Goal: Communication & Community: Answer question/provide support

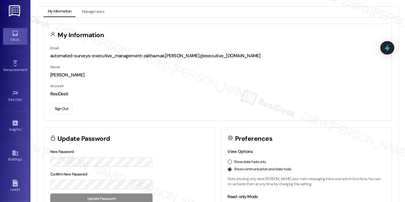
click at [18, 35] on link "Inbox" at bounding box center [15, 36] width 24 height 16
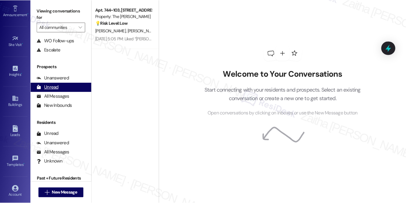
scroll to position [72, 0]
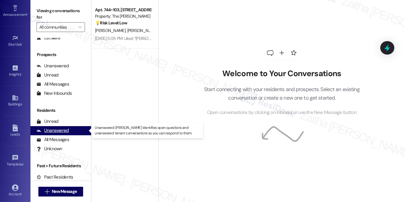
click at [60, 131] on div "Unanswered" at bounding box center [53, 130] width 32 height 6
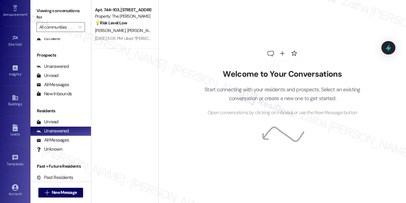
scroll to position [72, 0]
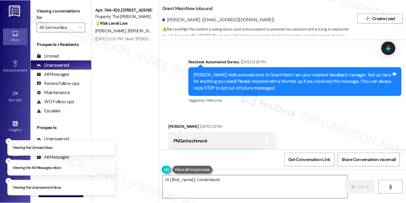
scroll to position [9624, 0]
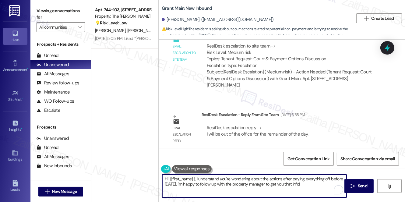
drag, startPoint x: 197, startPoint y: 178, endPoint x: 308, endPoint y: 184, distance: 110.4
click at [308, 184] on textarea "Hi {{first_name}}, I understand you're wondering about the actions after paying…" at bounding box center [254, 185] width 184 height 23
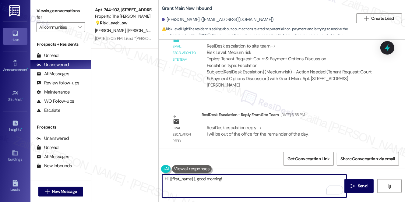
type textarea "Hi {{first_name}}, good morning!"
drag, startPoint x: 237, startPoint y: 182, endPoint x: 163, endPoint y: 180, distance: 74.0
click at [163, 180] on textarea "Hi {{first_name}}, good morning!" at bounding box center [254, 185] width 184 height 23
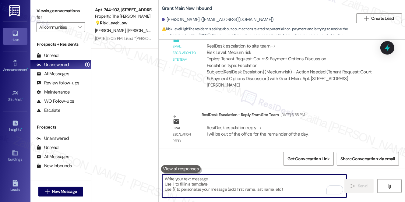
paste textarea "Hi {{first_name}}, good morning! I just received an update from the team — they…"
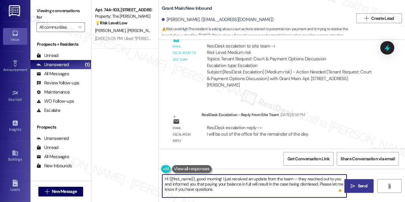
type textarea "Hi {{first_name}}, good morning! I just received an update from the team — they…"
click at [362, 185] on span "Send" at bounding box center [362, 186] width 9 height 6
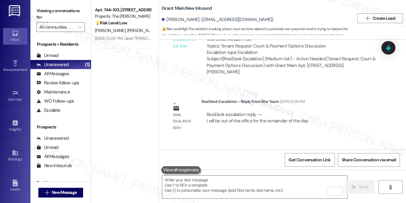
scroll to position [9623, 0]
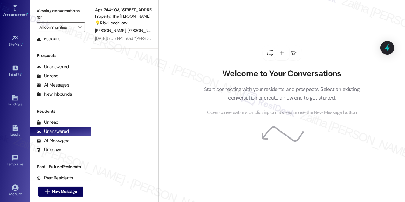
scroll to position [72, 0]
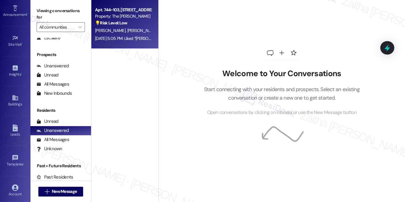
click at [132, 28] on span "[PERSON_NAME]" at bounding box center [142, 30] width 30 height 5
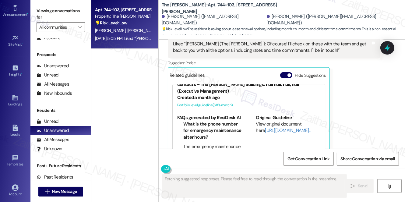
scroll to position [69, 0]
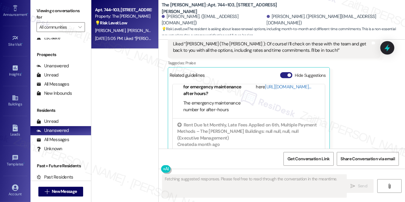
click at [283, 72] on button "Hide Suggestions" at bounding box center [286, 75] width 12 height 6
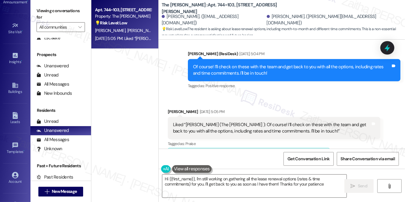
type textarea "Hi {{first_name}}, I'm still working on gathering all the lease renewal options…"
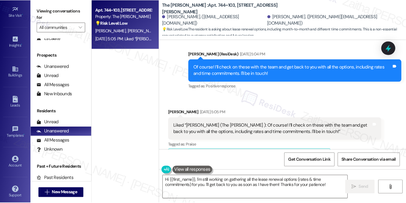
scroll to position [86, 0]
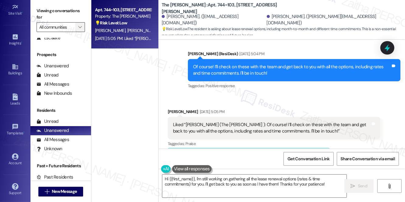
click at [77, 28] on span "" at bounding box center [80, 27] width 6 height 10
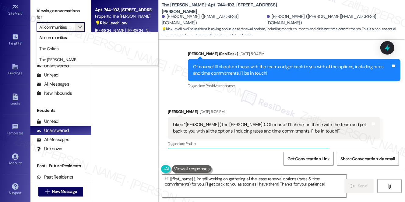
click at [129, 111] on div "Apt. 744~103, 3104 N Venable Ln Property: The Wesley 💡 Risk Level: Low The resi…" at bounding box center [124, 79] width 67 height 159
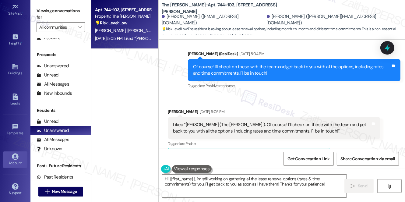
click at [17, 160] on div "Account" at bounding box center [15, 163] width 30 height 6
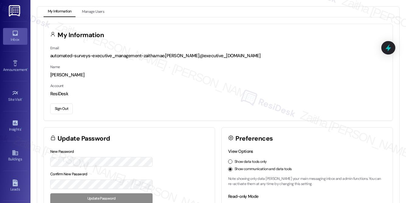
click at [12, 36] on icon at bounding box center [15, 33] width 7 height 7
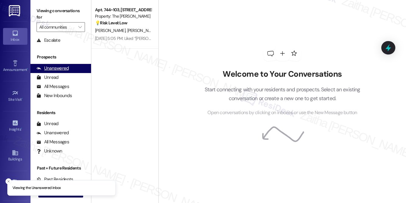
scroll to position [72, 0]
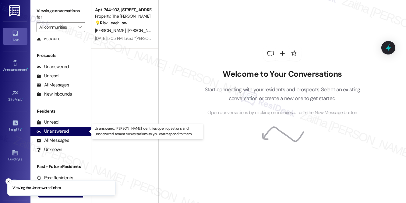
click at [60, 130] on div "Unanswered" at bounding box center [53, 131] width 32 height 6
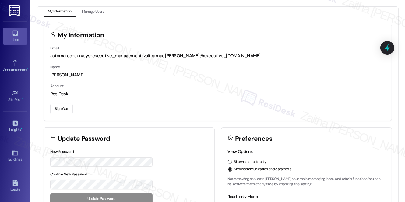
click at [14, 41] on div "Inbox" at bounding box center [15, 40] width 30 height 6
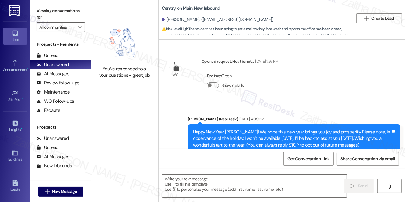
scroll to position [4458, 0]
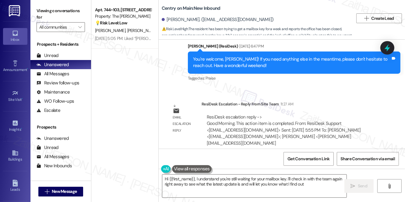
type textarea "Hi {{first_name}}, I understand you're still waiting for your mailbox key. I'll…"
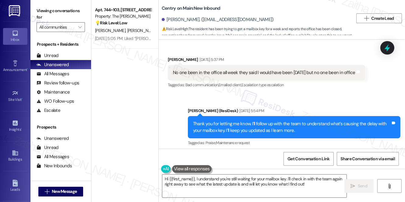
scroll to position [4209, 0]
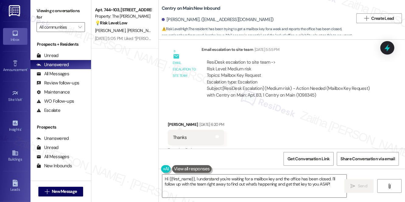
scroll to position [4319, 0]
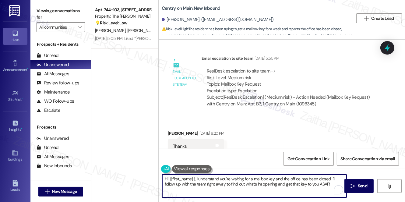
drag, startPoint x: 197, startPoint y: 178, endPoint x: 327, endPoint y: 186, distance: 130.3
click at [341, 185] on textarea "Hi {{first_name}}, I understand you're waiting for a mailbox key and the office…" at bounding box center [254, 185] width 184 height 23
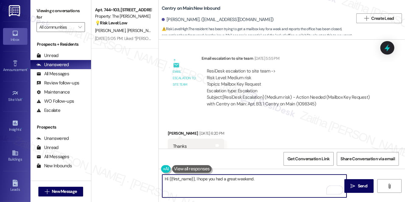
click at [259, 178] on textarea "Hi {{first_name}}, I hope you had a great weekend." at bounding box center [254, 185] width 184 height 23
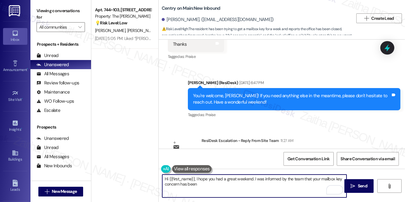
scroll to position [4458, 0]
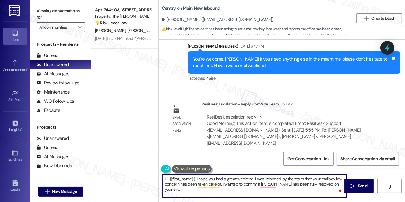
type textarea "Hi {{first_name}}, I hope you had a great weekend. I was informed by the team t…"
drag, startPoint x: 164, startPoint y: 176, endPoint x: 333, endPoint y: 182, distance: 169.1
click at [333, 182] on textarea "Hi {{first_name}}, I hope you had a great weekend. I was informed by the team t…" at bounding box center [254, 185] width 184 height 23
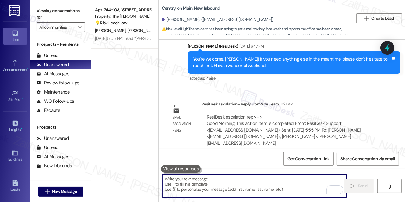
click at [224, 182] on textarea "To enrich screen reader interactions, please activate Accessibility in Grammarl…" at bounding box center [254, 185] width 184 height 23
paste textarea "Hi {{first_name}}, I hope you had a wonderful weekend. I was informed by the te…"
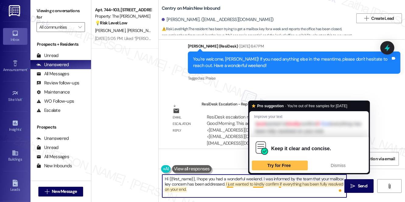
click at [256, 184] on textarea "Hi {{first_name}}, I hope you had a wonderful weekend. I was informed by the te…" at bounding box center [254, 185] width 184 height 23
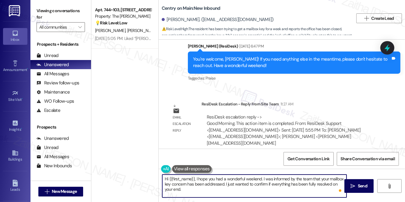
click at [191, 191] on textarea "Hi {{first_name}}, I hope you had a wonderful weekend. I was informed by the te…" at bounding box center [254, 185] width 184 height 23
type textarea "Hi {{first_name}}, I hope you had a wonderful weekend. I was informed by the te…"
click at [357, 183] on span "Send" at bounding box center [363, 186] width 12 height 6
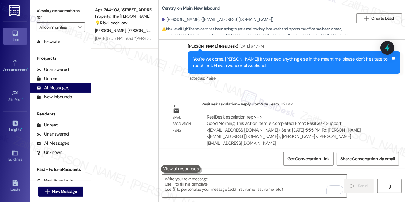
scroll to position [72, 0]
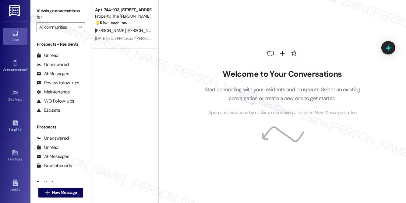
scroll to position [72, 0]
